Goal: Task Accomplishment & Management: Complete application form

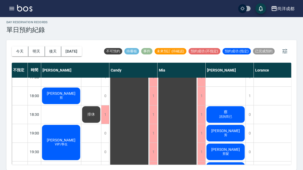
scroll to position [290, 0]
click at [34, 46] on button "明天" at bounding box center [36, 51] width 17 height 10
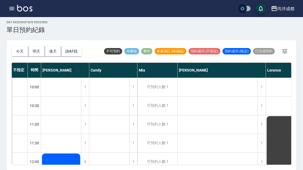
scroll to position [0, 0]
click at [53, 46] on button "後天" at bounding box center [53, 51] width 17 height 10
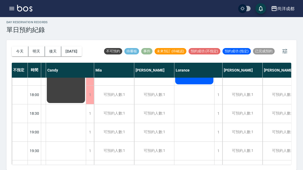
click at [14, 46] on button "今天" at bounding box center [20, 51] width 17 height 10
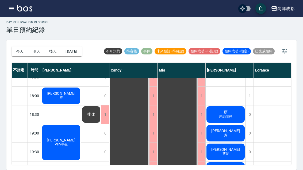
scroll to position [290, 0]
click at [224, 125] on div "[PERSON_NAME] 剪" at bounding box center [225, 134] width 40 height 18
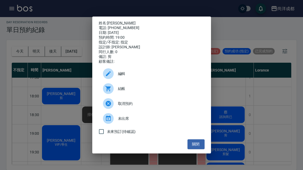
click at [191, 148] on button "關閉" at bounding box center [195, 144] width 17 height 10
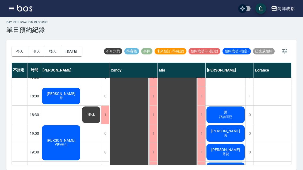
click at [221, 166] on span "[PERSON_NAME]" at bounding box center [225, 168] width 31 height 4
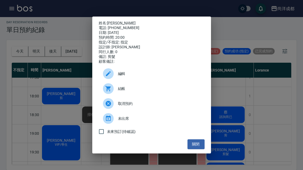
click at [42, 87] on div "姓名: [PERSON_NAME] 電話: [PHONE_NUMBER] 日期: [DATE] 預約時間: 20:00 指定/不指定: 指定 設計師: [PE…" at bounding box center [151, 85] width 303 height 170
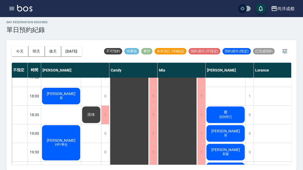
click at [62, 138] on span "[PERSON_NAME]" at bounding box center [61, 140] width 31 height 4
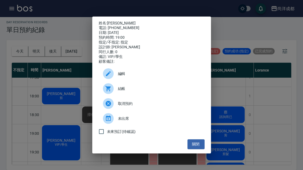
click at [197, 149] on button "關閉" at bounding box center [195, 144] width 17 height 10
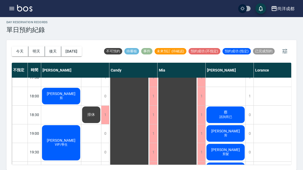
click at [81, 46] on button "[DATE]" at bounding box center [71, 51] width 20 height 10
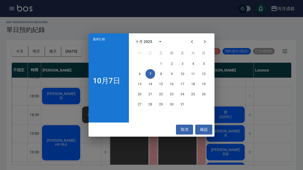
click at [179, 94] on button "24" at bounding box center [182, 95] width 10 height 10
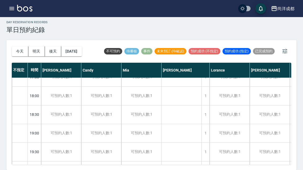
scroll to position [290, 0]
click at [18, 46] on button "今天" at bounding box center [20, 51] width 17 height 10
click at [18, 34] on div at bounding box center [151, 85] width 303 height 170
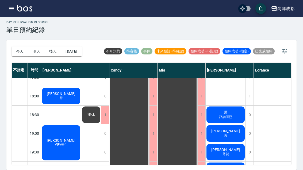
click at [72, 46] on button "[DATE]" at bounding box center [71, 51] width 20 height 10
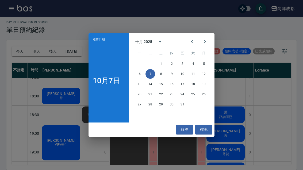
click at [181, 96] on button "24" at bounding box center [182, 95] width 10 height 10
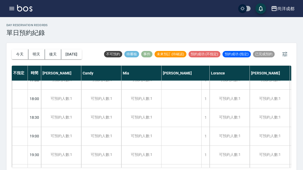
scroll to position [290, 0]
click at [21, 47] on div "今天 明天 後天 2025/10/24" at bounding box center [47, 54] width 70 height 23
click at [20, 47] on div "今天 明天 後天 2025/10/24" at bounding box center [47, 54] width 70 height 23
click at [18, 56] on button "今天" at bounding box center [20, 54] width 17 height 10
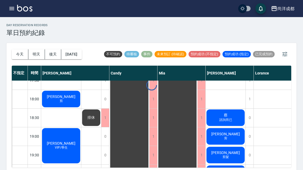
scroll to position [0, 0]
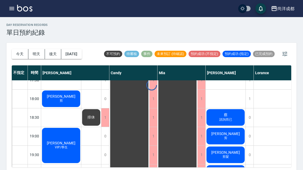
click at [21, 54] on button "今天" at bounding box center [20, 54] width 17 height 10
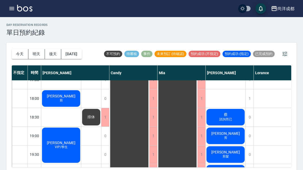
scroll to position [290, 0]
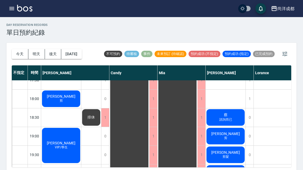
click at [235, 150] on div "黃煒文 剪髮" at bounding box center [225, 155] width 40 height 18
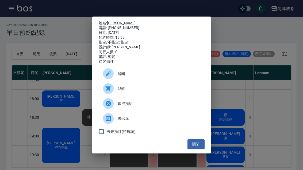
click at [273, 114] on div "姓名: 黃煒文 電話: 0988654677 日期: 2025/10/07 預約時間: 19:30 指定/不指定: 指定 設計師: Benny 同行人數: 0…" at bounding box center [151, 85] width 303 height 170
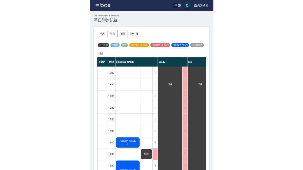
scroll to position [1, 0]
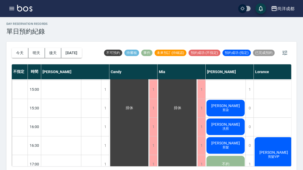
click at [34, 50] on button "明天" at bounding box center [36, 53] width 17 height 10
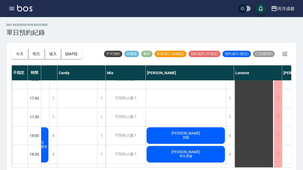
scroll to position [247, 31]
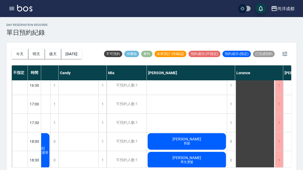
click at [302, 29] on div "day Reservation records 單日預約紀錄 今天 明天 後天 2025/10/08 不可預約 待審核 事件 未來預訂 (待確認) 預約成功 …" at bounding box center [151, 95] width 303 height 156
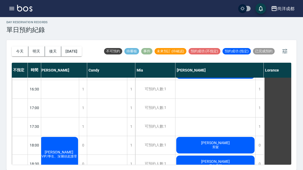
scroll to position [241, 3]
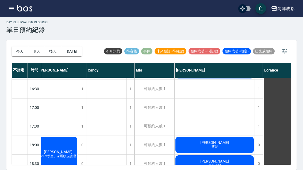
click at [228, 102] on div "王欽泉 男生燙髮 陳君豪 許庭瑋 羅子珅 男生燙髮 王錫珍 鄭 剪髮 黃燕貞 剪髮 黃奇揚 男生燙髮 李姿齡 剪" at bounding box center [214, 32] width 80 height 393
click at [259, 104] on div "1" at bounding box center [258, 108] width 8 height 18
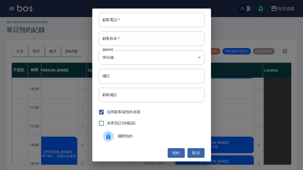
click at [110, 18] on div "顧客電話   * 顧客電話   *" at bounding box center [152, 20] width 106 height 14
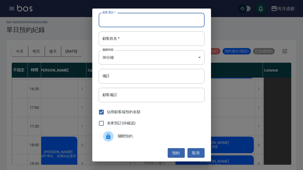
scroll to position [7, 0]
type input "0984330600"
click at [106, 38] on div "顧客姓名   * 顧客姓名   *" at bounding box center [152, 39] width 106 height 14
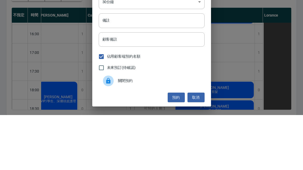
scroll to position [18, 0]
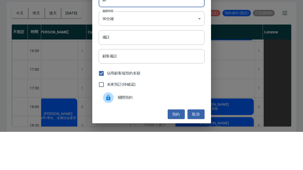
type input "顏"
click at [188, 68] on input "備註" at bounding box center [152, 75] width 106 height 14
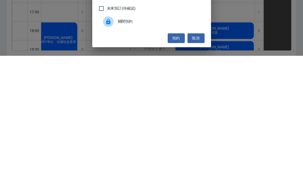
type input "剪"
click at [179, 148] on button "預約" at bounding box center [176, 153] width 17 height 10
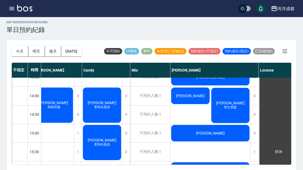
scroll to position [141, 7]
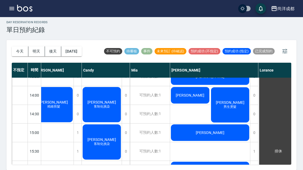
click at [19, 46] on button "今天" at bounding box center [20, 51] width 17 height 10
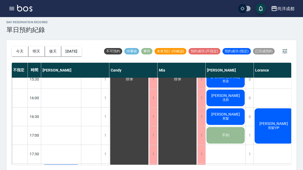
scroll to position [213, 0]
